Goal: Share content: Share content

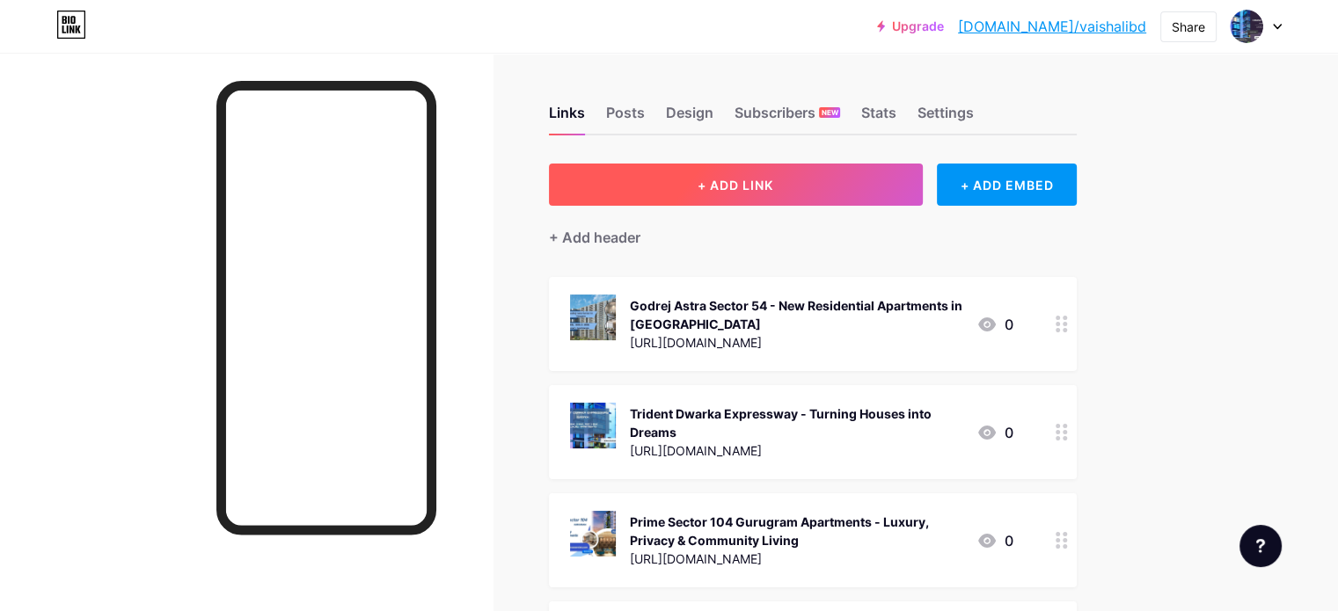
click at [773, 191] on span "+ ADD LINK" at bounding box center [736, 185] width 76 height 15
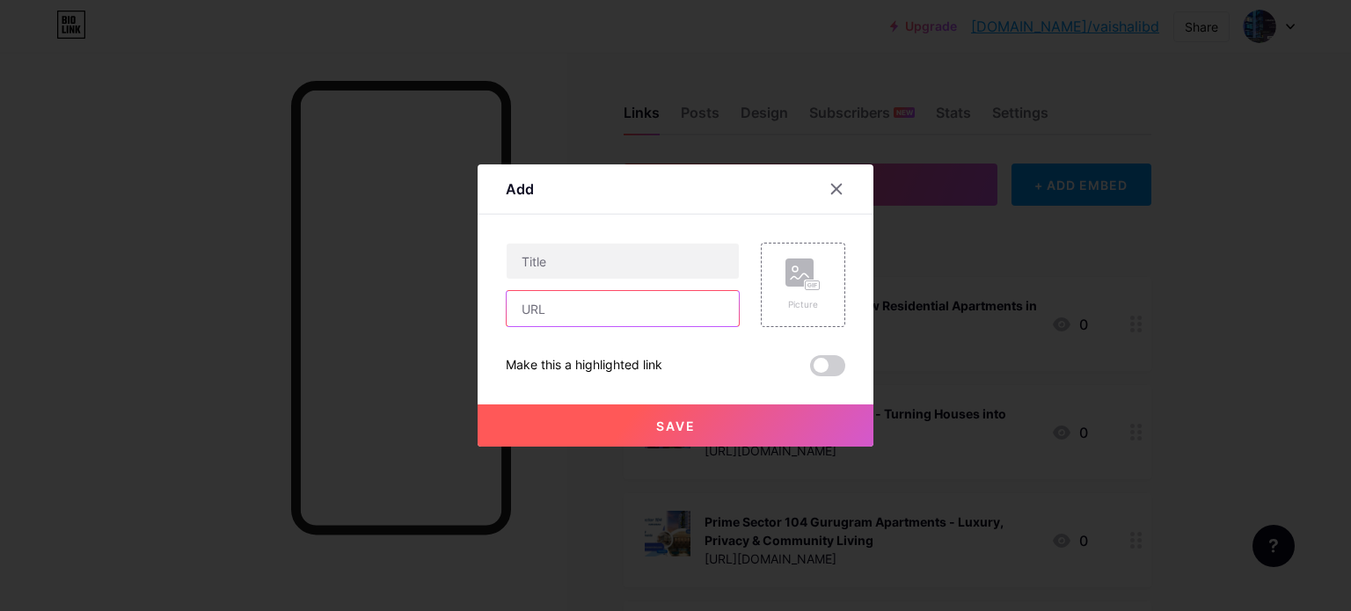
click at [599, 304] on input "text" at bounding box center [623, 308] width 232 height 35
paste input "[URL][DOMAIN_NAME]"
type input "[URL][DOMAIN_NAME]"
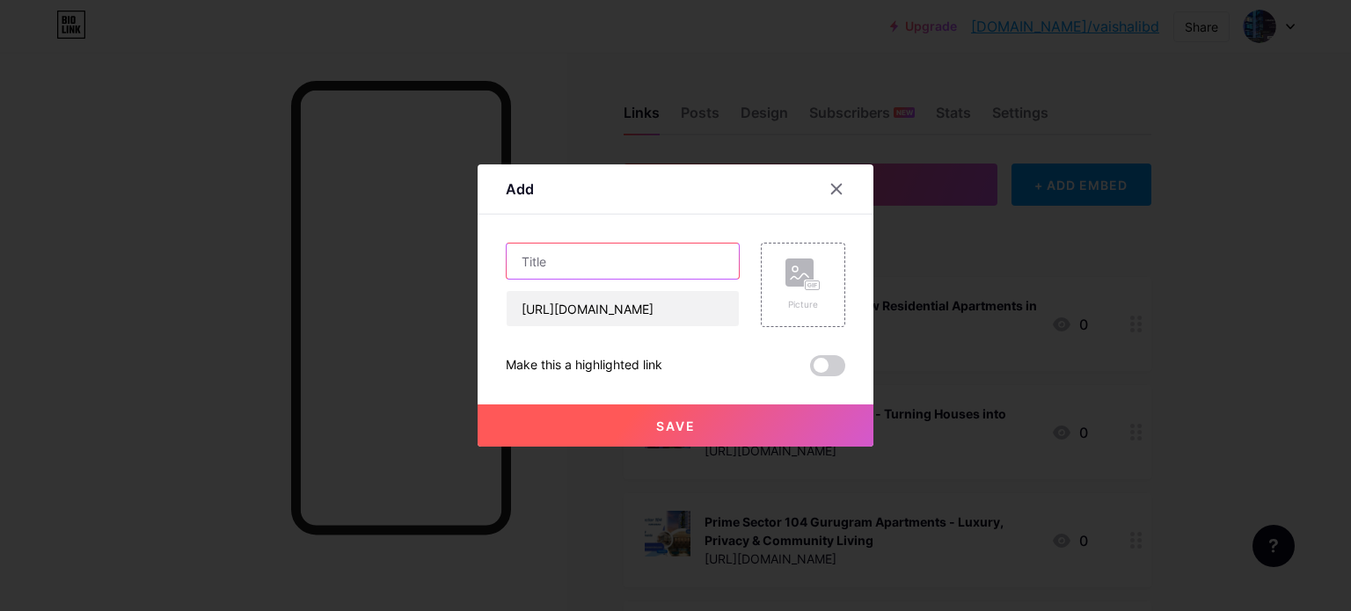
click at [573, 256] on input "text" at bounding box center [623, 261] width 232 height 35
paste input "[GEOGRAPHIC_DATA] | Premium Residential Apartments In [GEOGRAPHIC_DATA]"
type input "[GEOGRAPHIC_DATA] | Premium Residential Apartments In [GEOGRAPHIC_DATA]"
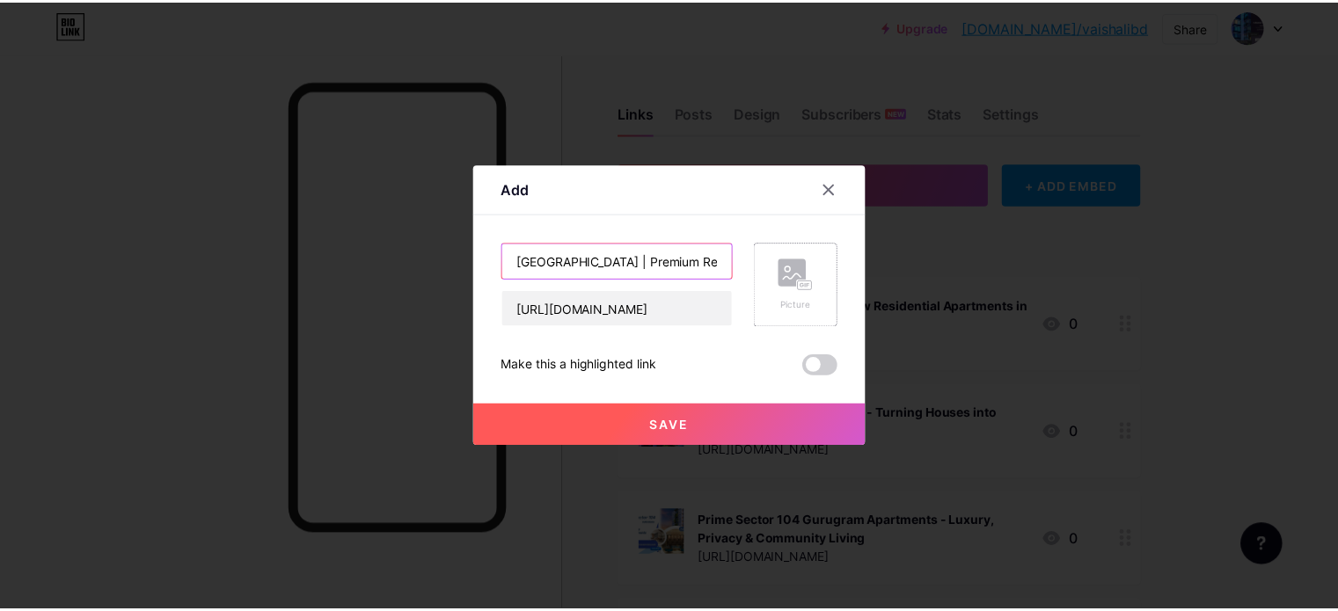
scroll to position [0, 172]
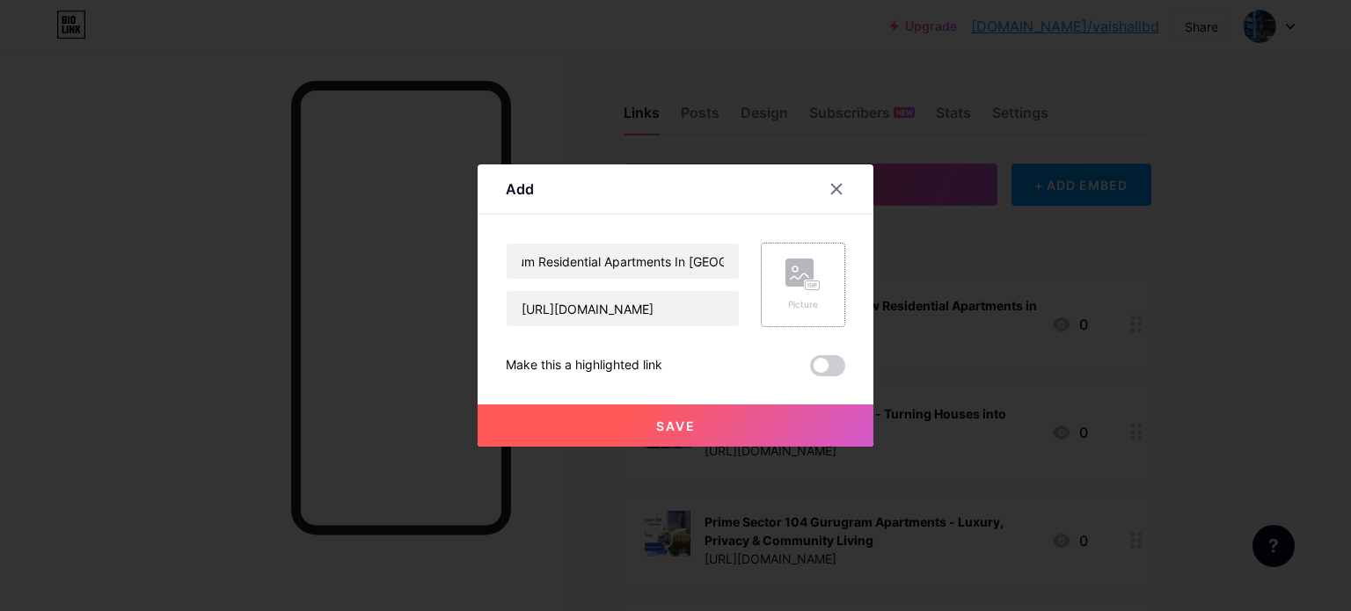
click at [806, 284] on rect at bounding box center [813, 286] width 14 height 9
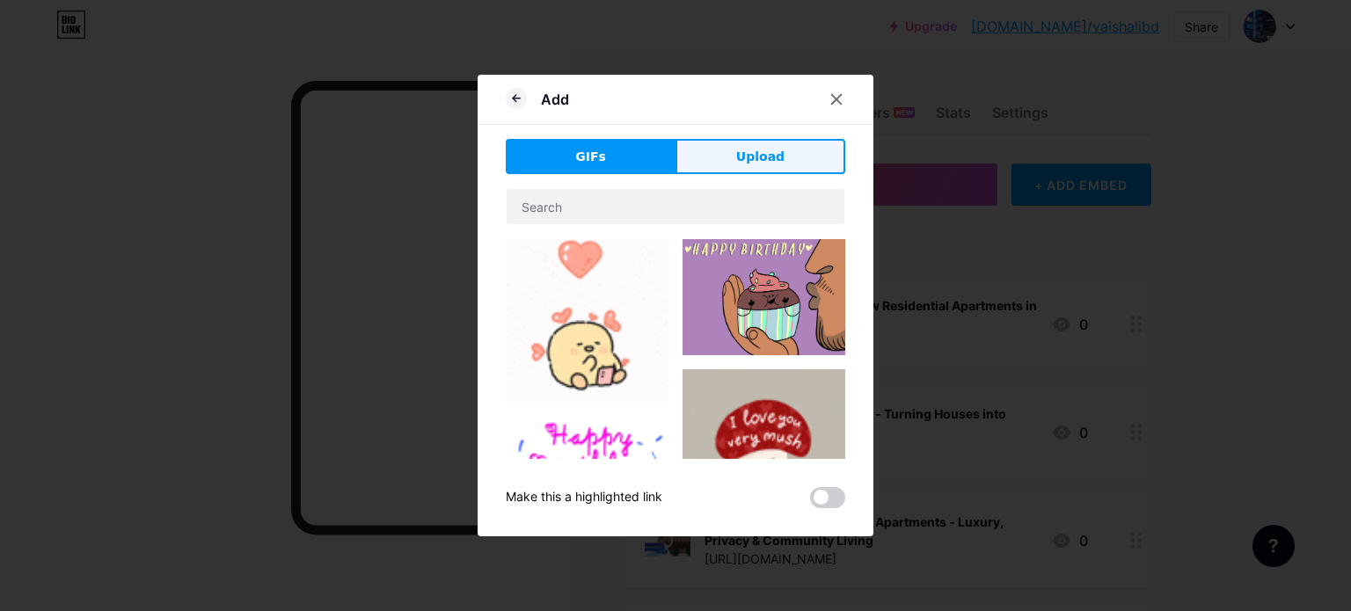
click at [765, 159] on span "Upload" at bounding box center [760, 157] width 48 height 18
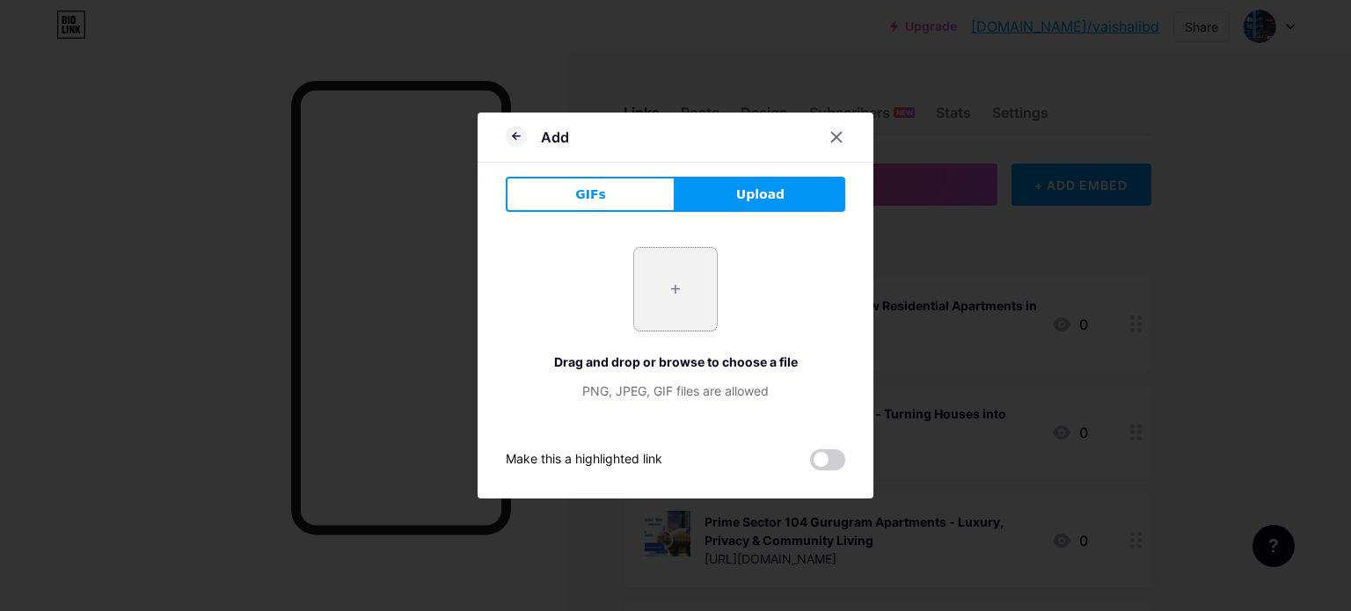
click at [665, 291] on input "file" at bounding box center [675, 289] width 83 height 83
type input "C:\fakepath\2.jpg"
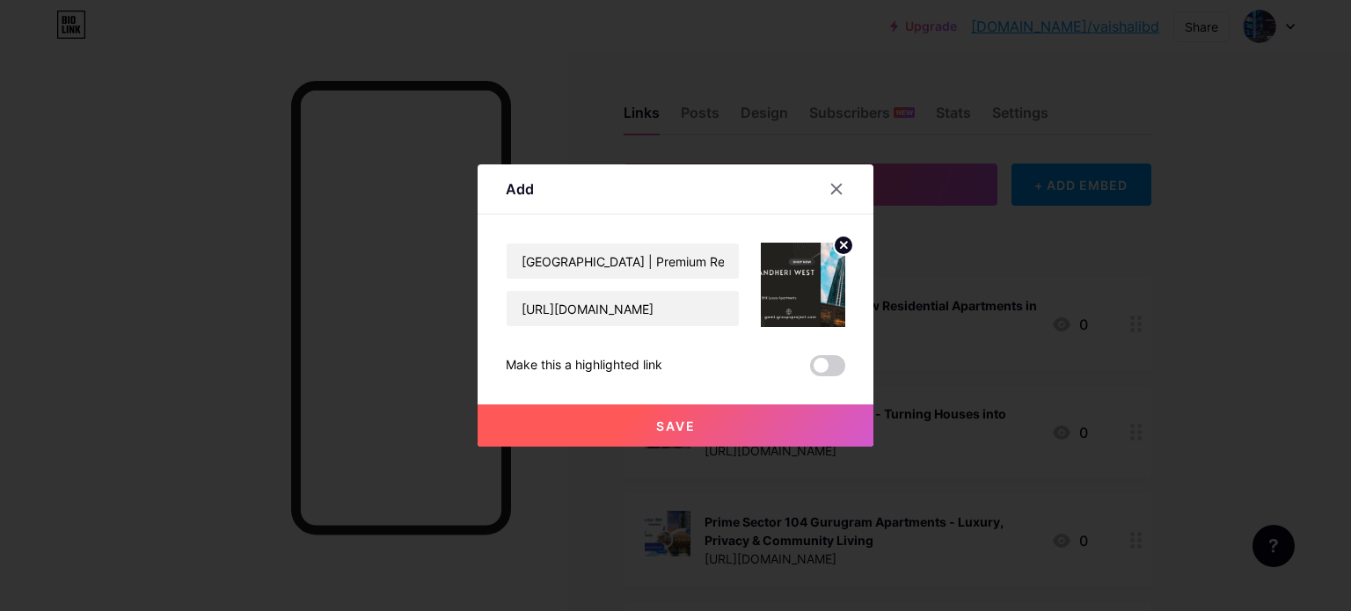
click at [670, 432] on span "Save" at bounding box center [676, 426] width 40 height 15
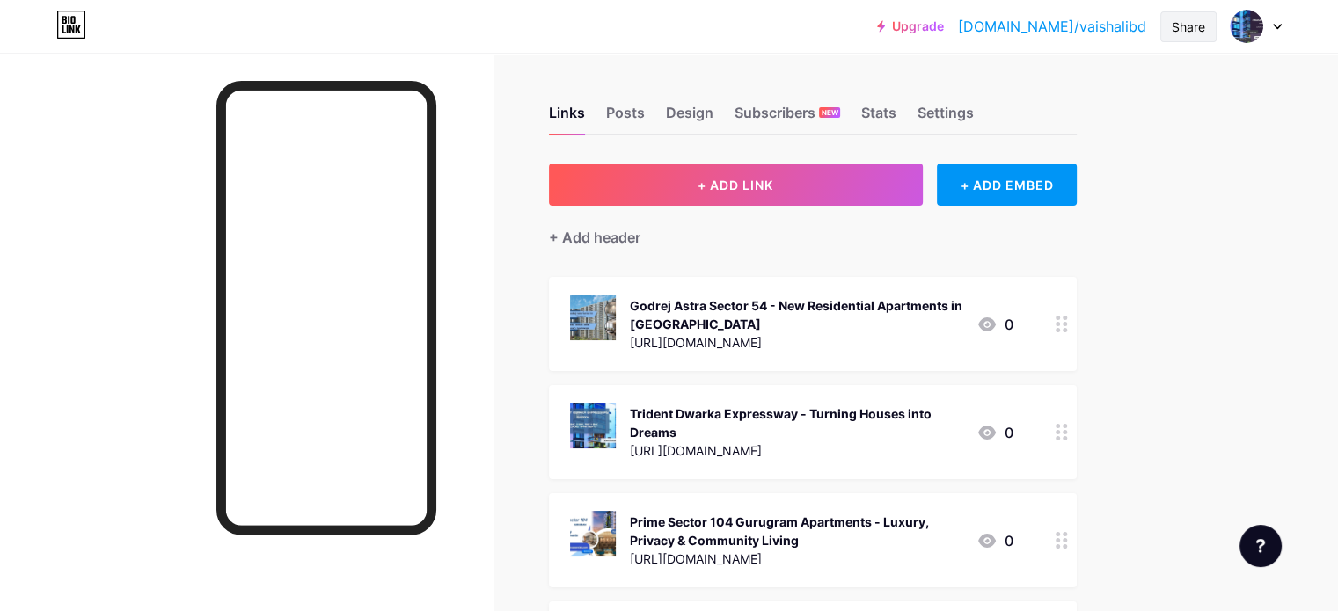
click at [1199, 18] on div "Share" at bounding box center [1188, 27] width 33 height 18
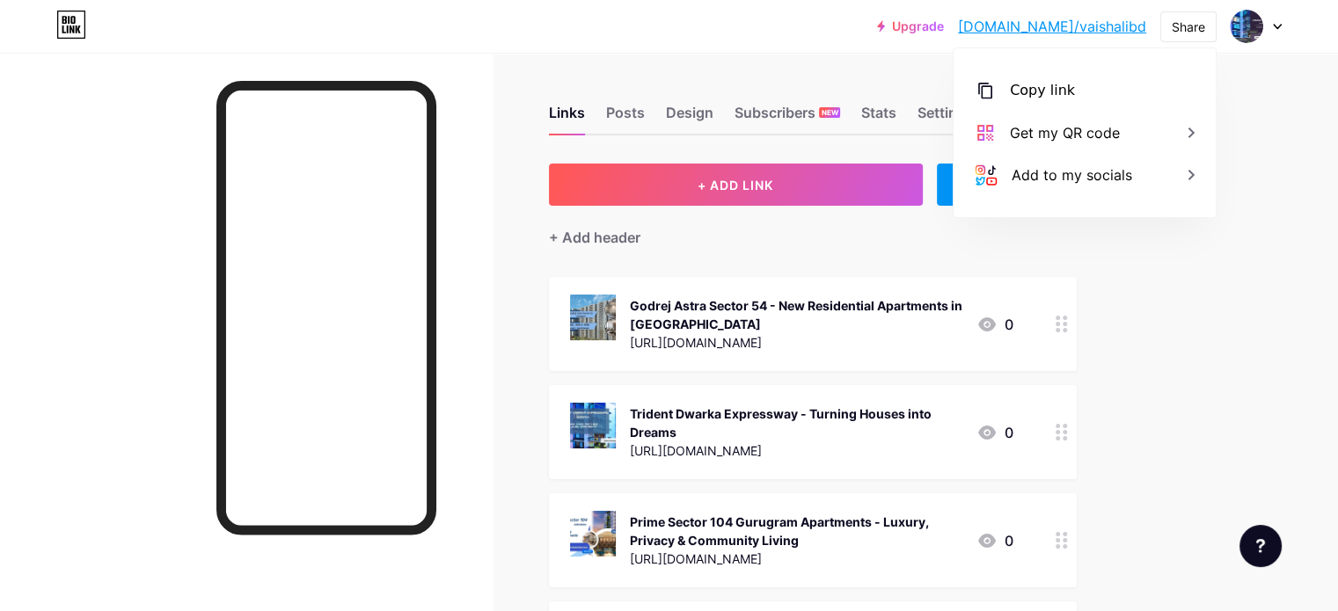
click at [1042, 94] on div "Copy link" at bounding box center [1042, 90] width 65 height 21
